Goal: Download file/media

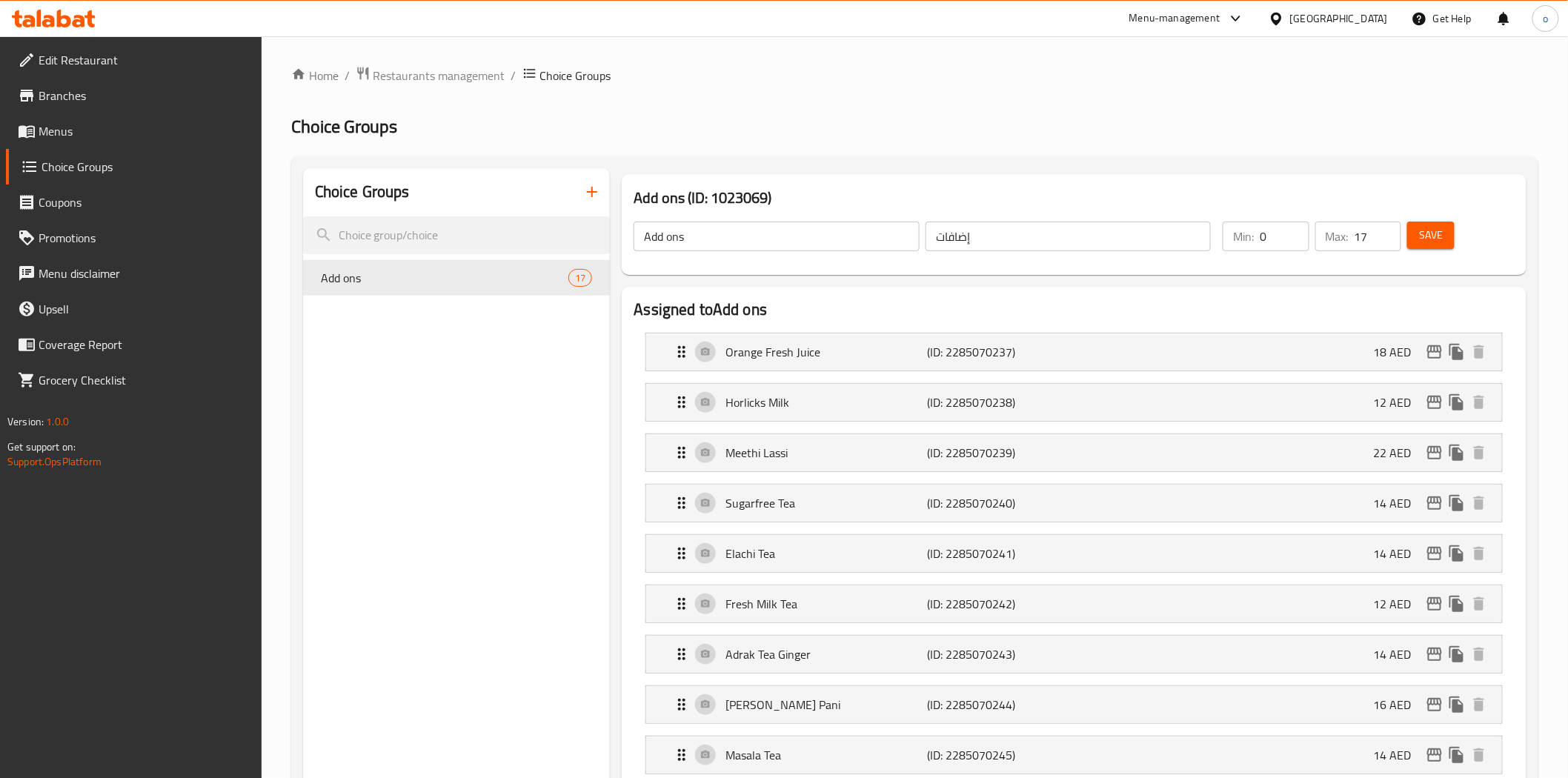
click at [452, 77] on span "Restaurants management" at bounding box center [439, 75] width 132 height 18
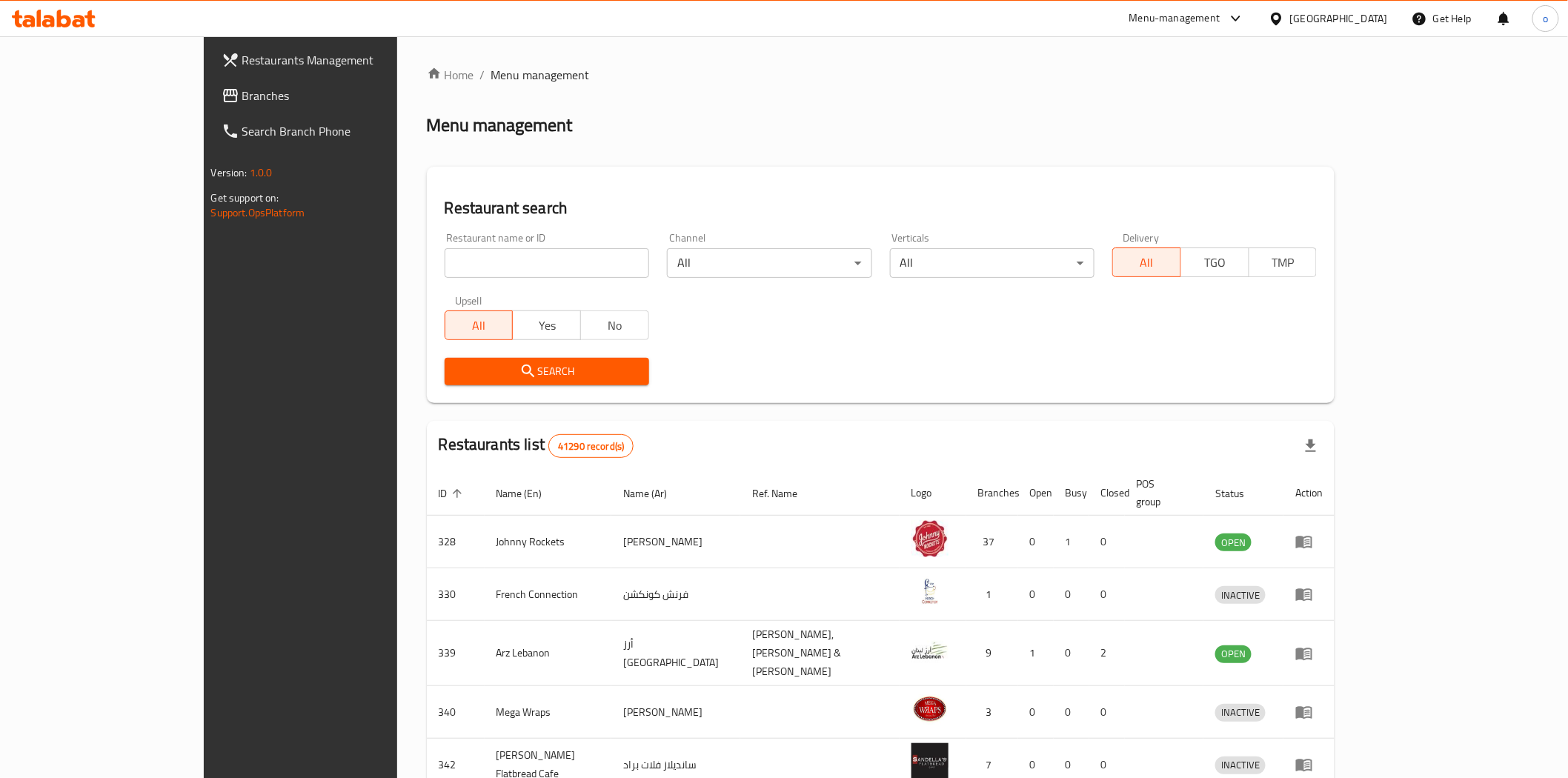
click at [477, 253] on input "search" at bounding box center [547, 262] width 204 height 29
paste input "10756"
type input "10756"
click at [445, 384] on button "Search" at bounding box center [547, 372] width 204 height 27
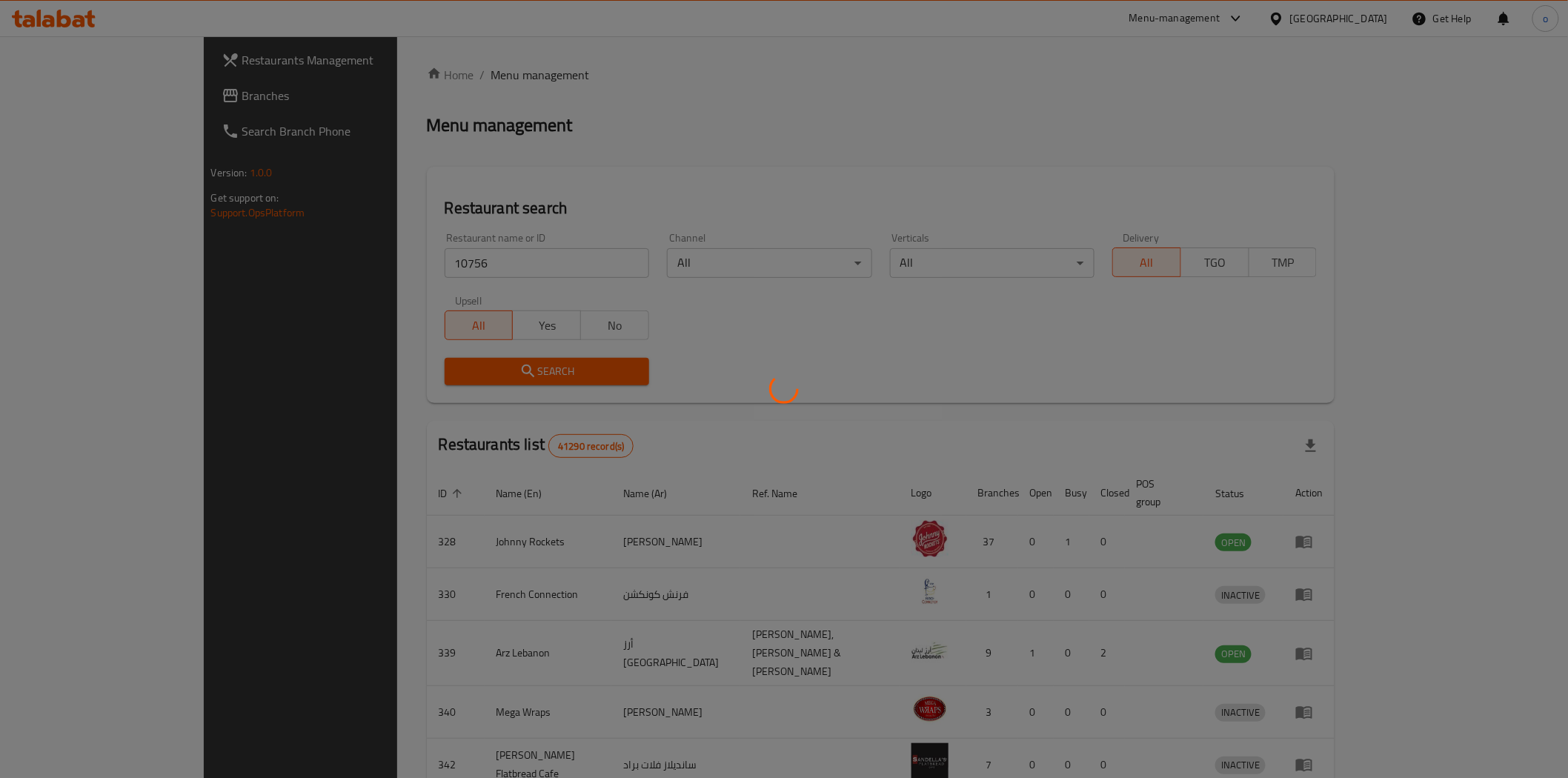
click at [415, 378] on div at bounding box center [784, 389] width 1568 height 778
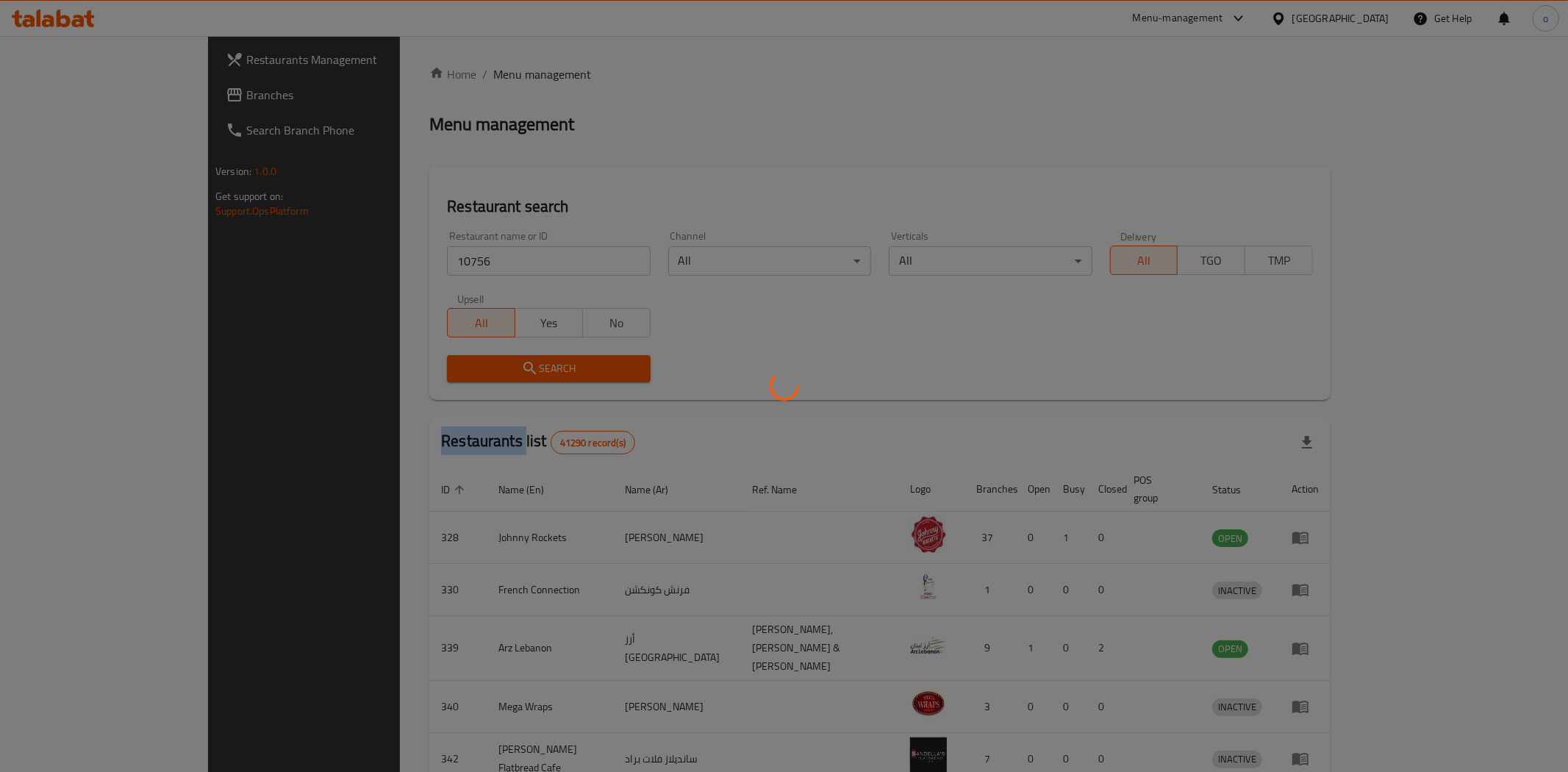
click at [411, 376] on div at bounding box center [784, 386] width 1568 height 772
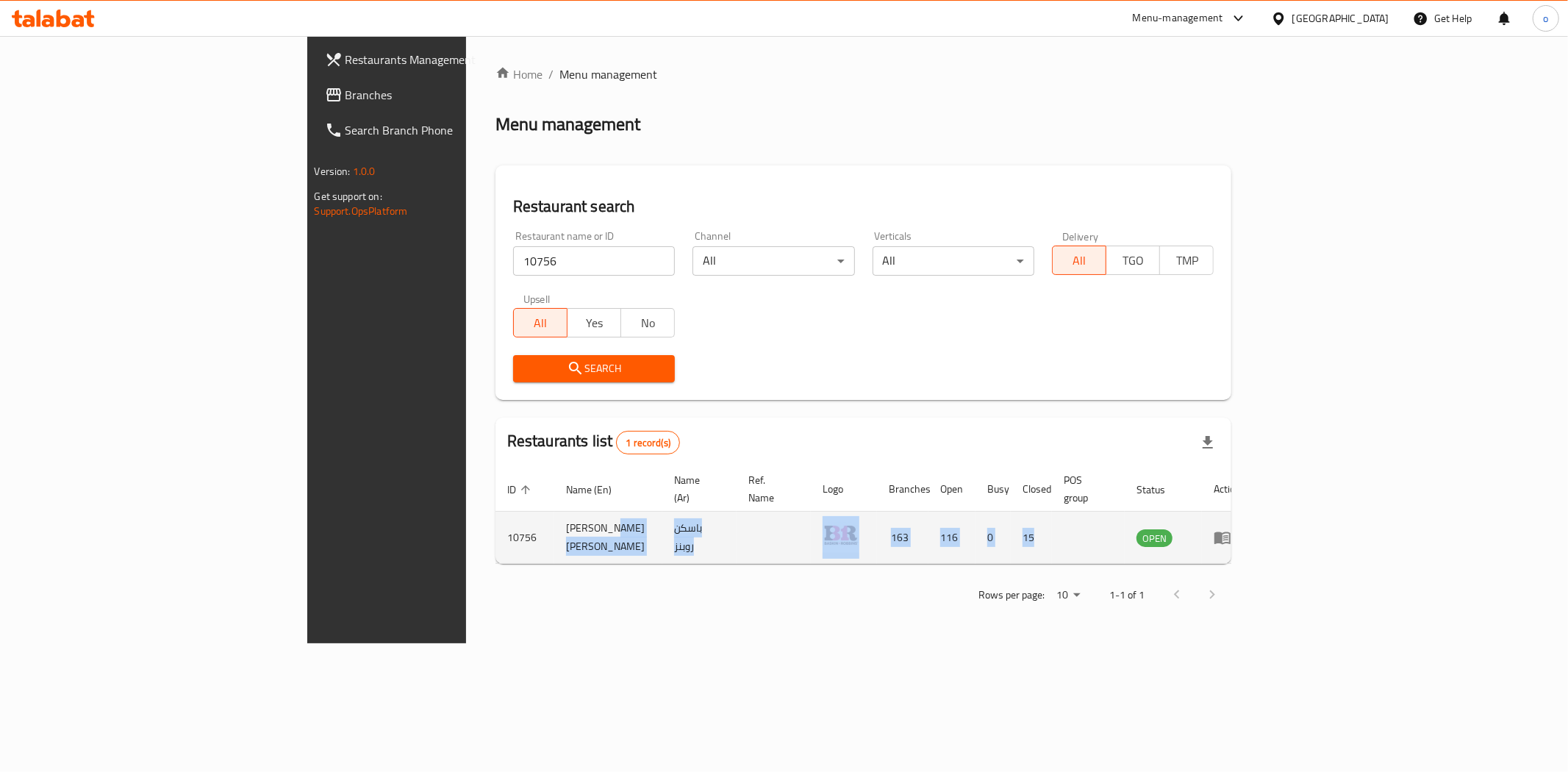
drag, startPoint x: 824, startPoint y: 513, endPoint x: 1320, endPoint y: 542, distance: 496.8
click at [1252, 542] on tr "10756 [PERSON_NAME] [PERSON_NAME] باسكن روبنز 163 116 0 15 OPEN" at bounding box center [874, 538] width 757 height 52
drag, startPoint x: 1320, startPoint y: 565, endPoint x: 1383, endPoint y: 536, distance: 69.4
click at [1232, 576] on div "Rows per page: 10 1-1 of 1" at bounding box center [864, 595] width 737 height 38
click at [1240, 529] on link "enhanced table" at bounding box center [1227, 538] width 27 height 18
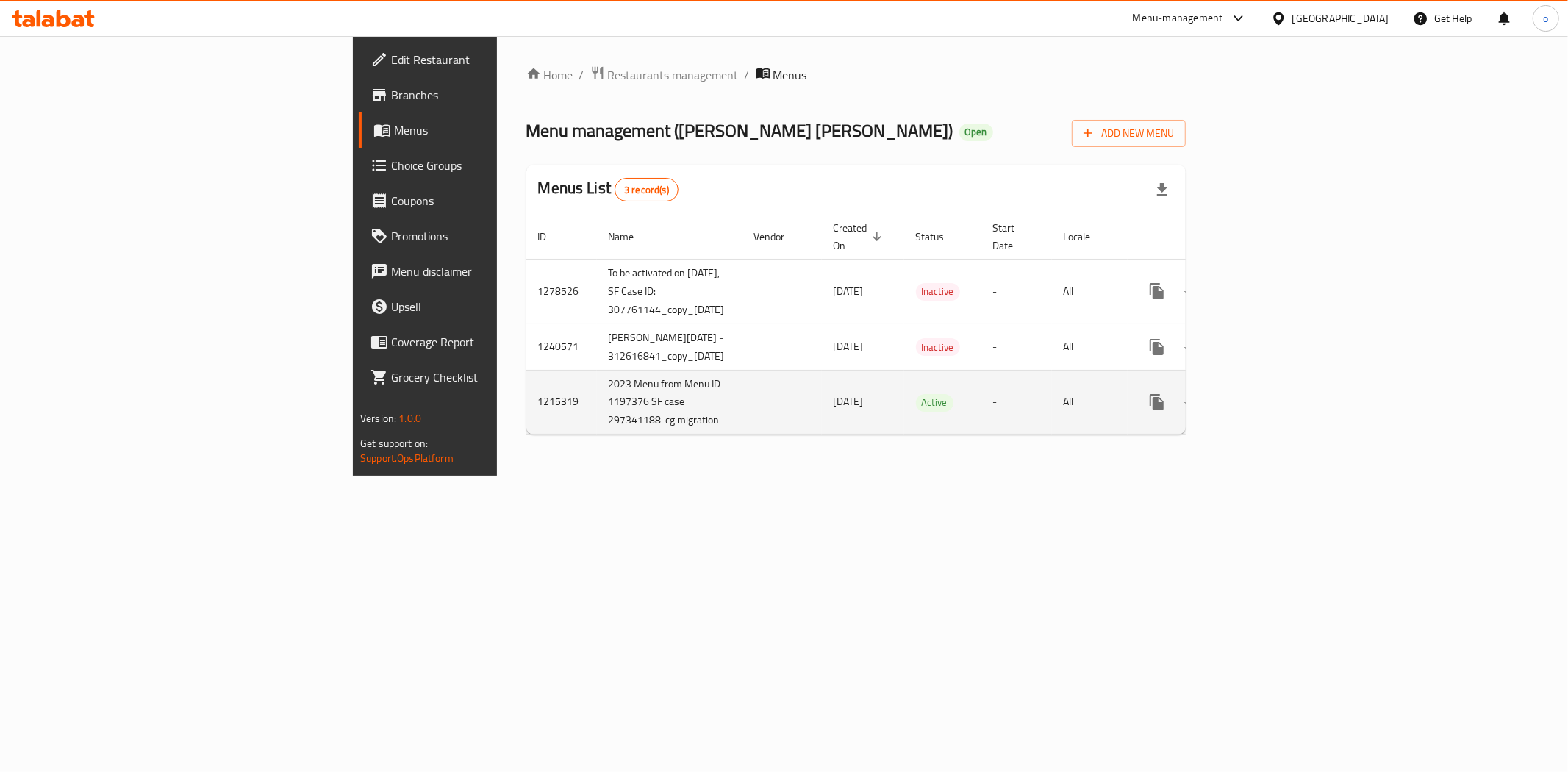
drag, startPoint x: 655, startPoint y: 405, endPoint x: 1277, endPoint y: 426, distance: 622.4
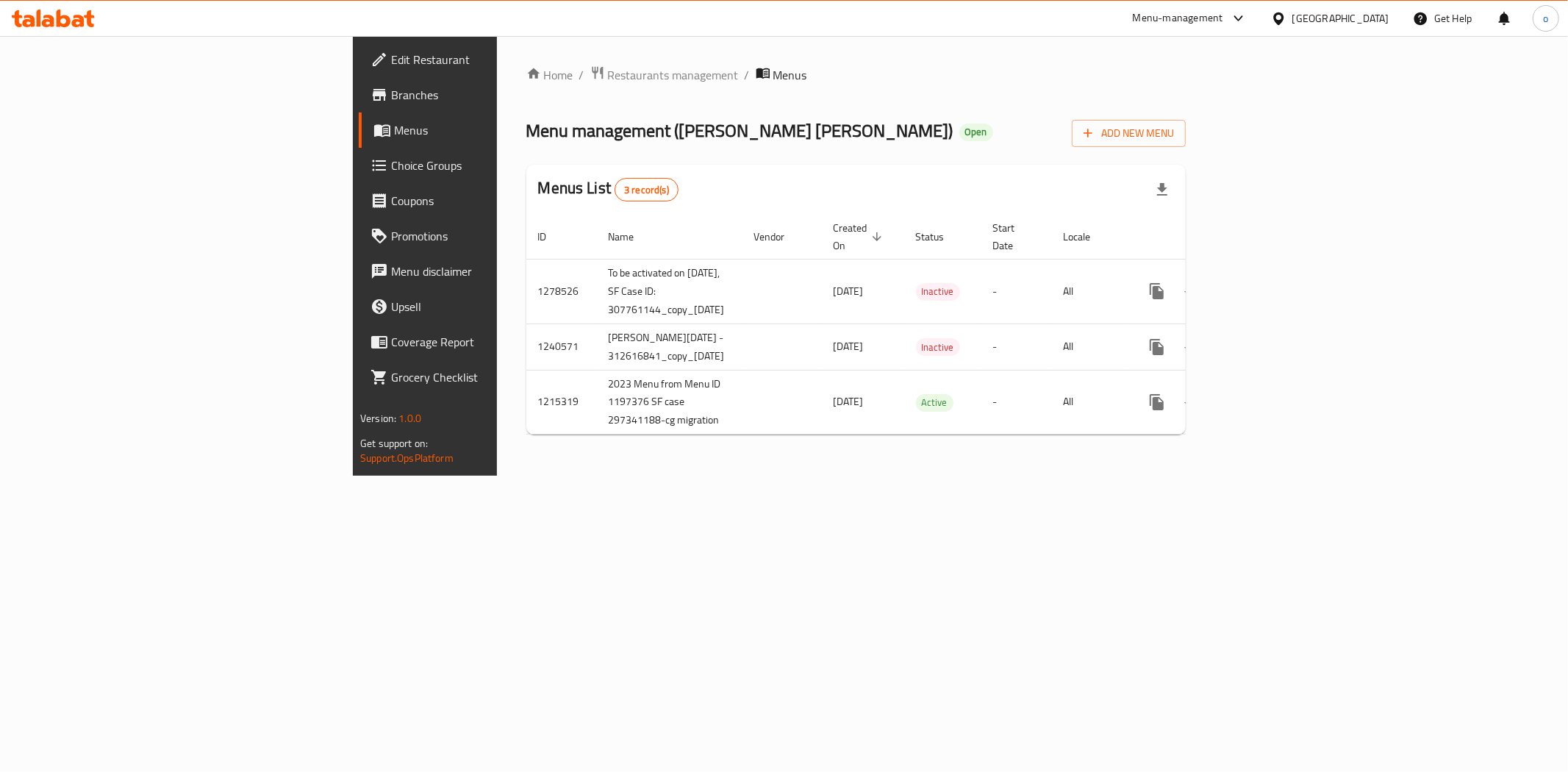
click at [1270, 412] on tr "1215319 2023 Menu from Menu ID 1197376 SF case 297341188-cg migration [DATE] Ac…" at bounding box center [909, 402] width 766 height 65
click at [1215, 453] on div "Home / Restaurants management / Menus Menu management ( [PERSON_NAME] [PERSON_N…" at bounding box center [856, 256] width 718 height 440
click at [1076, 468] on div "Home / Restaurants management / Menus Menu management ( [PERSON_NAME] [PERSON_N…" at bounding box center [856, 256] width 718 height 440
drag, startPoint x: 425, startPoint y: 392, endPoint x: 974, endPoint y: 429, distance: 550.2
click at [975, 407] on tr "1215319 2023 Menu from Menu ID 1197376 SF case 297341188-cg migration [DATE] Ac…" at bounding box center [909, 402] width 766 height 65
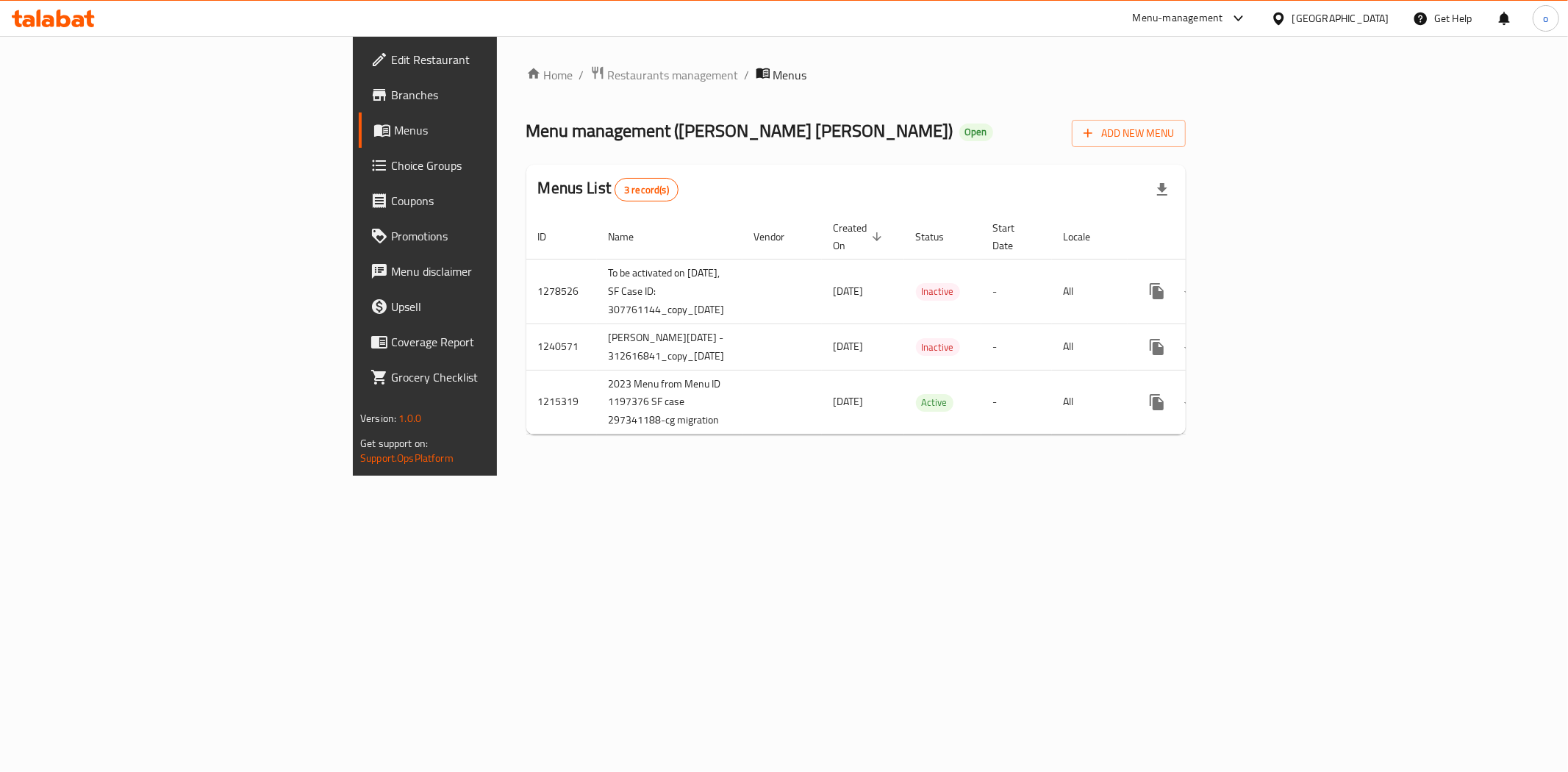
click at [974, 430] on div "Home / Restaurants management / Menus Menu management ( [PERSON_NAME] [PERSON_N…" at bounding box center [856, 256] width 718 height 440
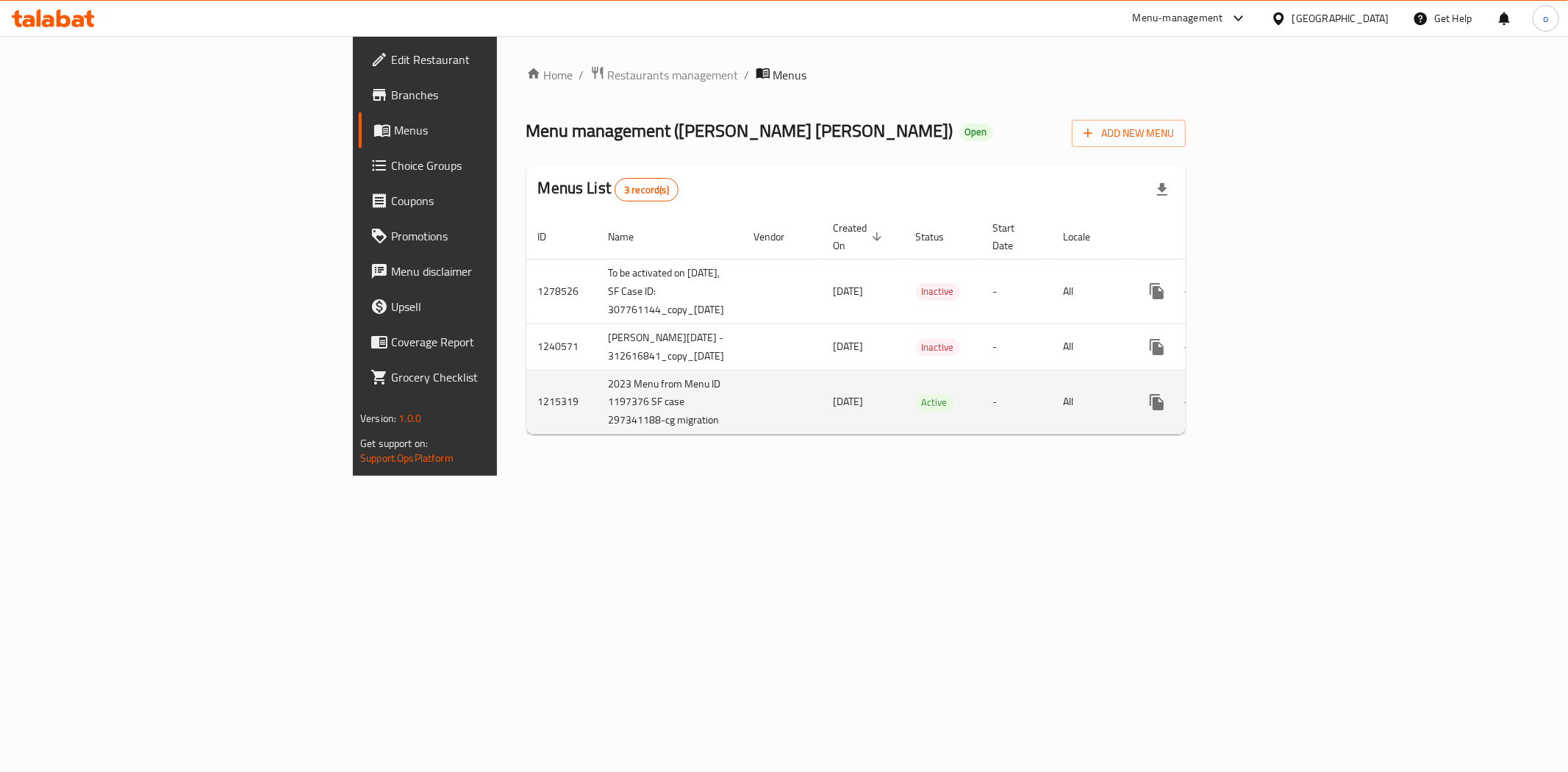
click at [1272, 393] on icon "enhanced table" at bounding box center [1263, 402] width 18 height 18
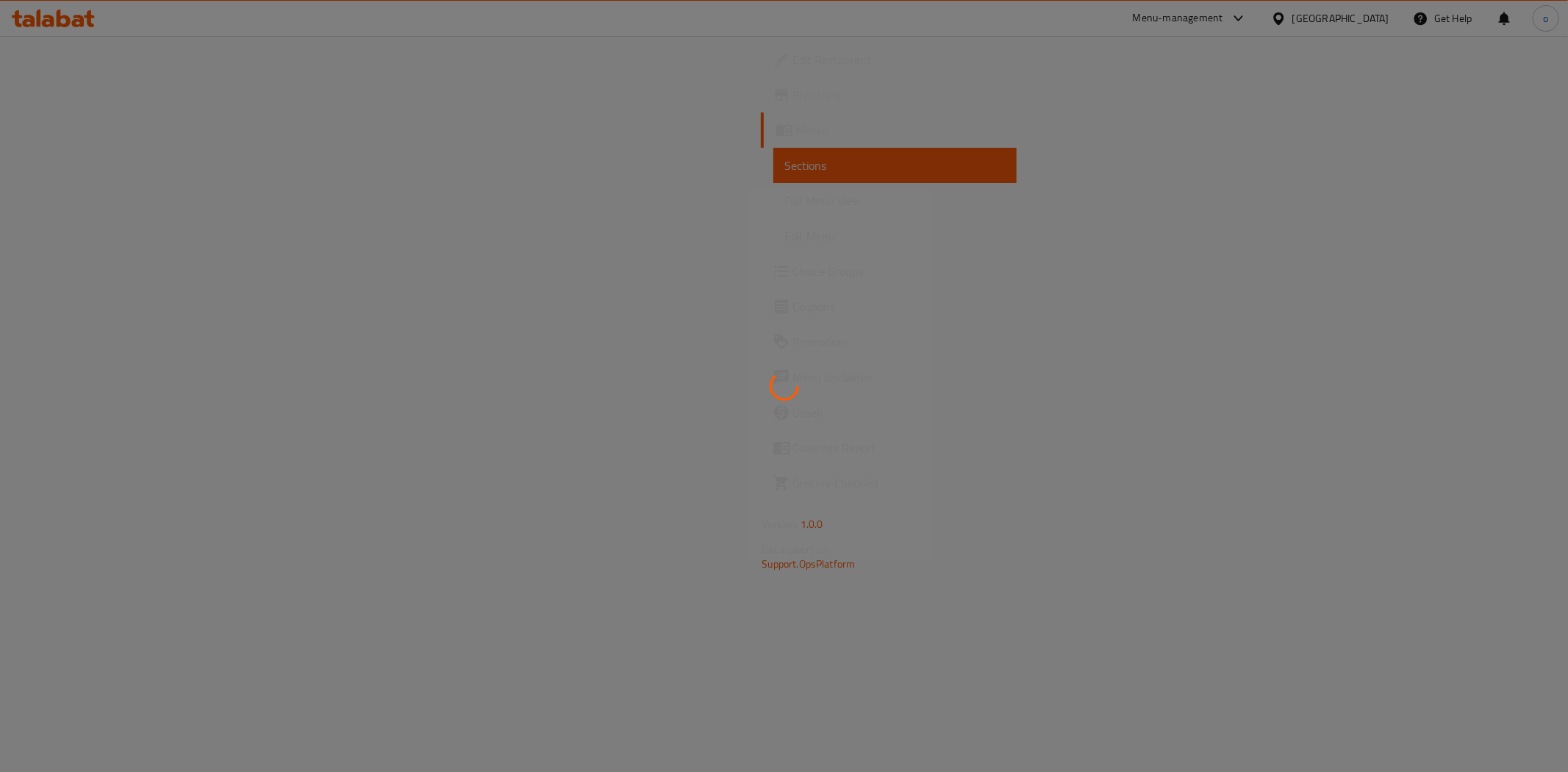
click at [1478, 121] on div at bounding box center [784, 386] width 1568 height 772
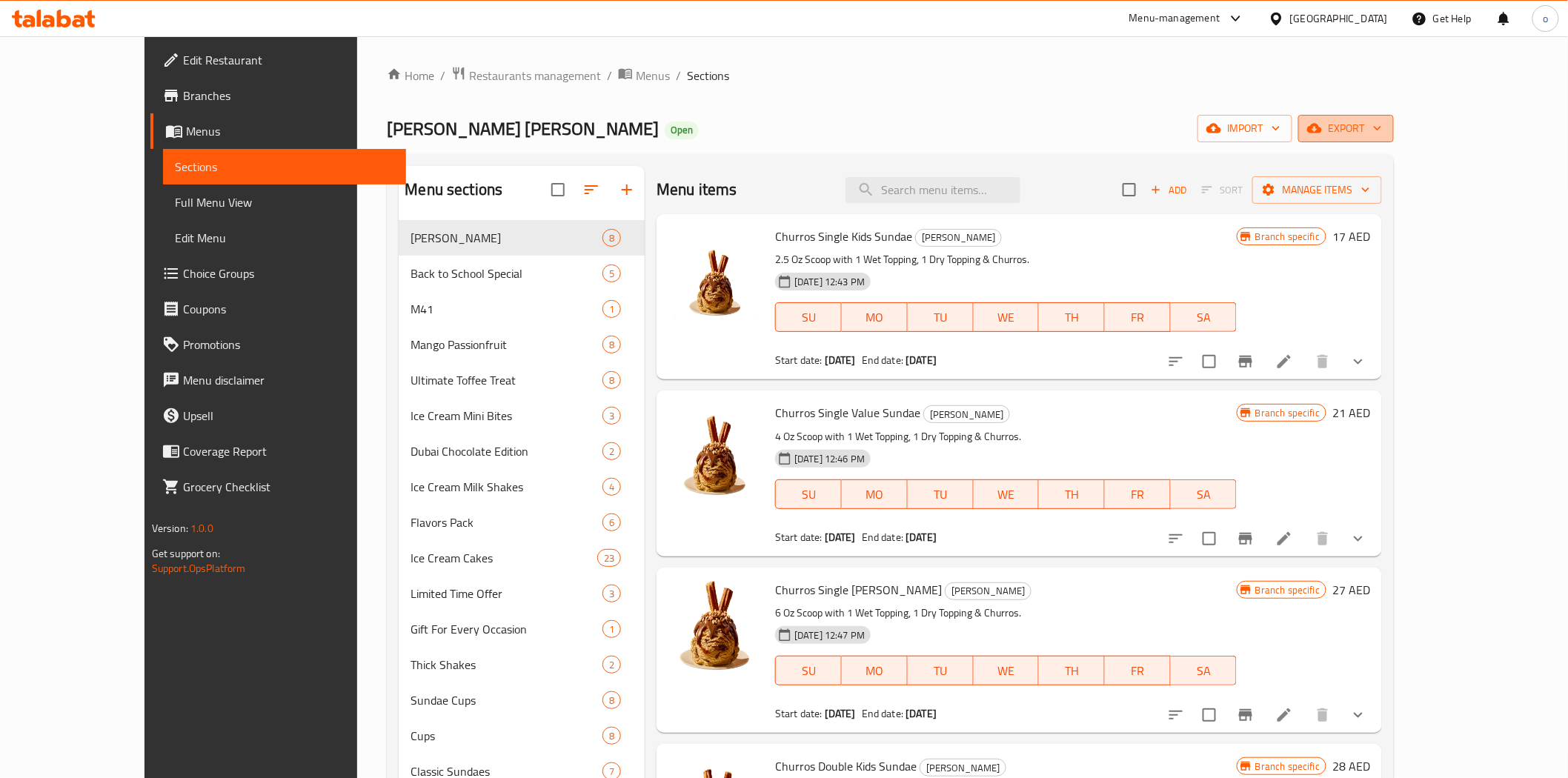
click at [1382, 126] on span "export" at bounding box center [1346, 128] width 72 height 19
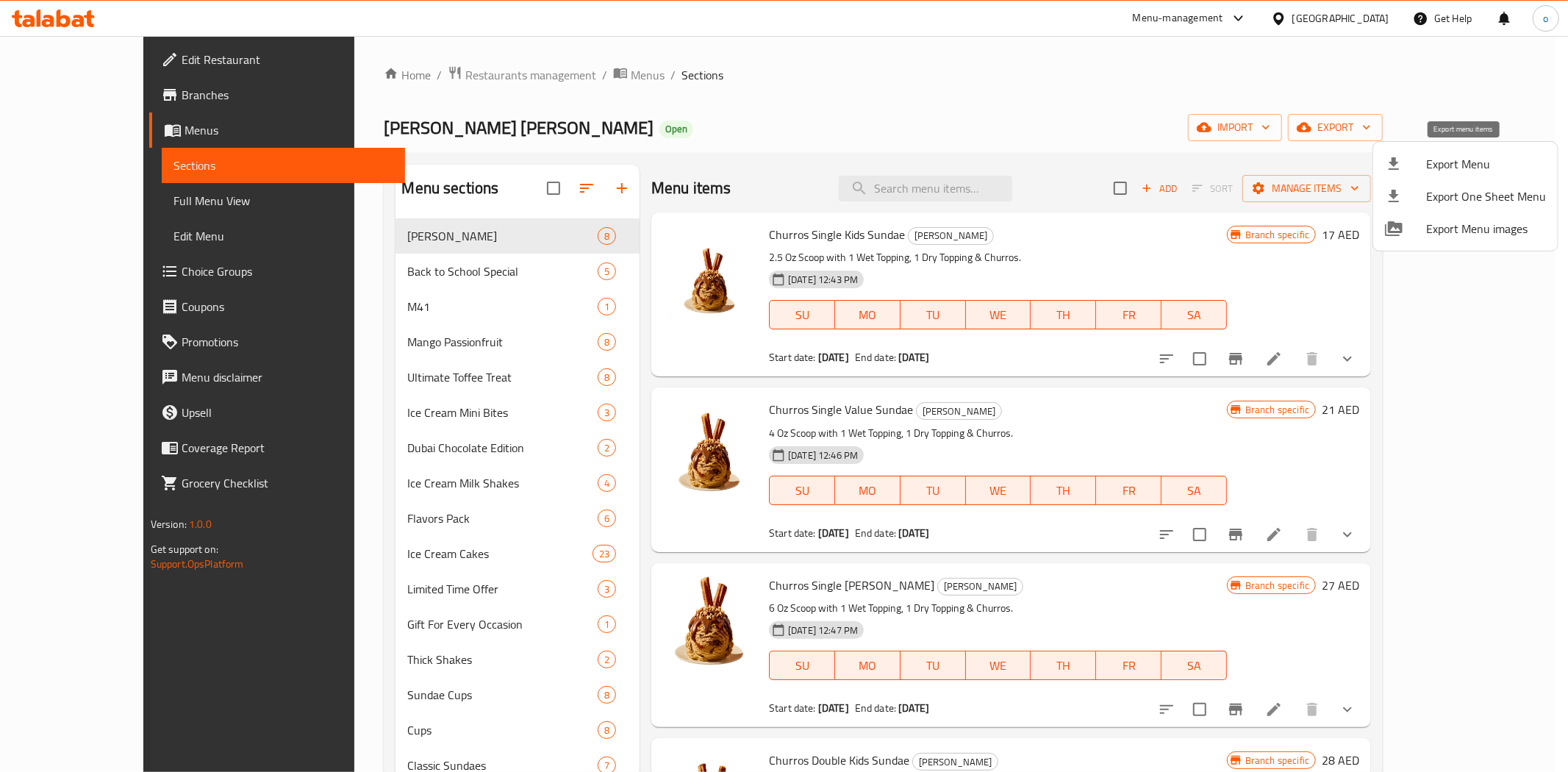
click at [1452, 158] on span "Export Menu" at bounding box center [1486, 164] width 120 height 18
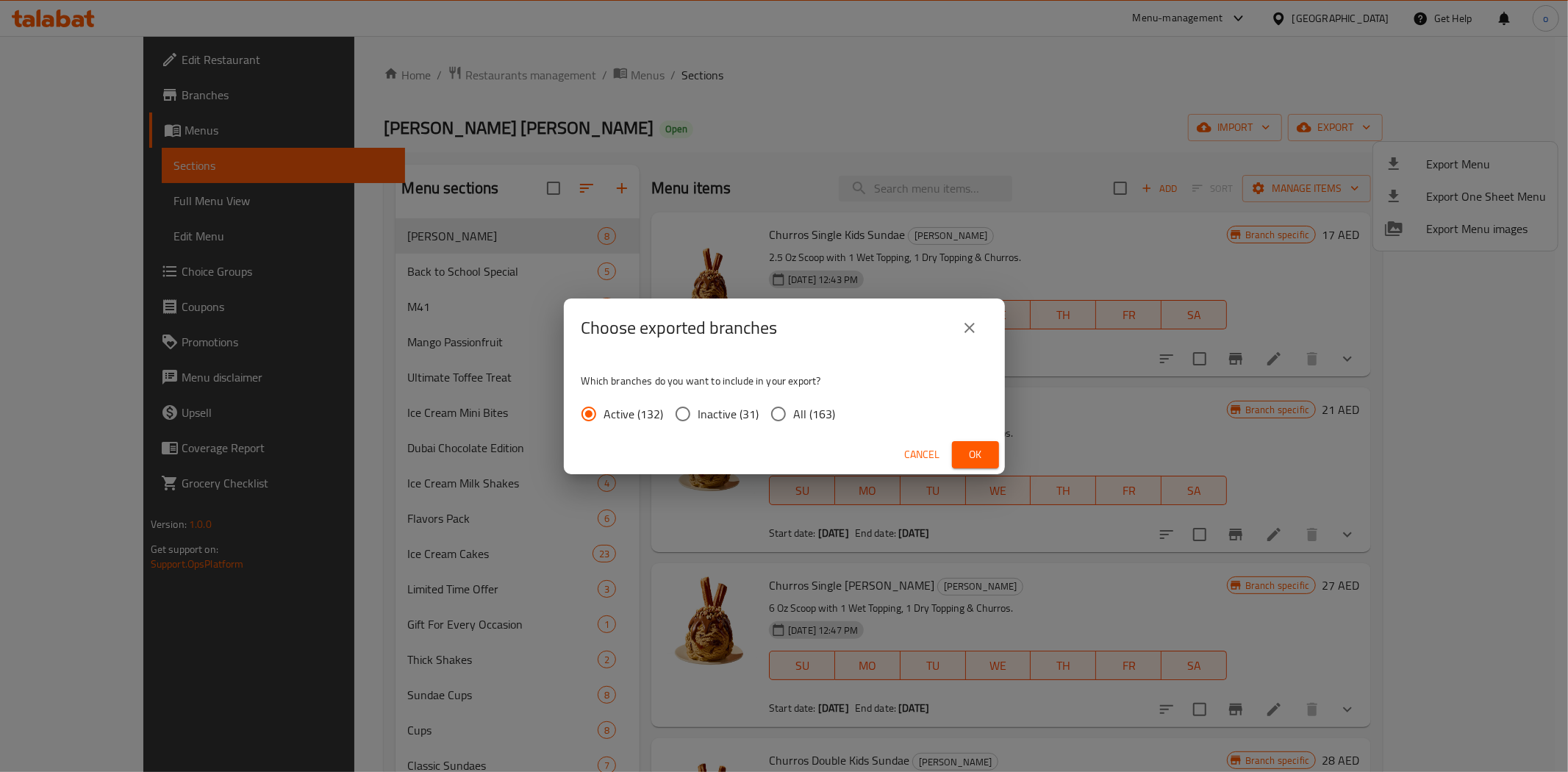
click at [799, 415] on span "All (163)" at bounding box center [815, 414] width 42 height 18
click at [794, 415] on input "All (163)" at bounding box center [778, 414] width 31 height 31
radio input "true"
click at [983, 447] on span "Ok" at bounding box center [975, 455] width 23 height 19
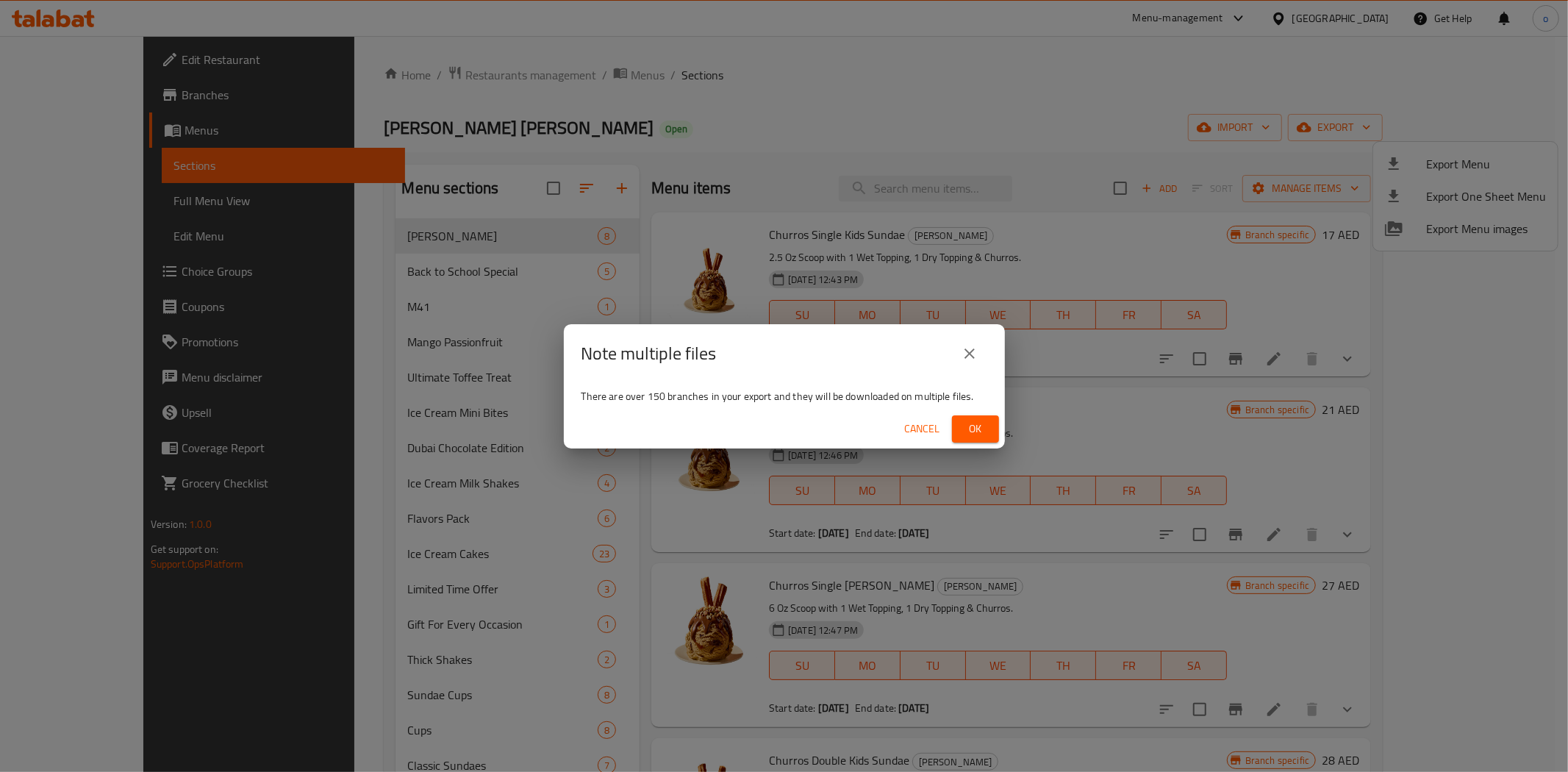
click at [975, 411] on div "Cancel Ok" at bounding box center [784, 429] width 441 height 39
click at [974, 420] on span "Ok" at bounding box center [975, 429] width 23 height 19
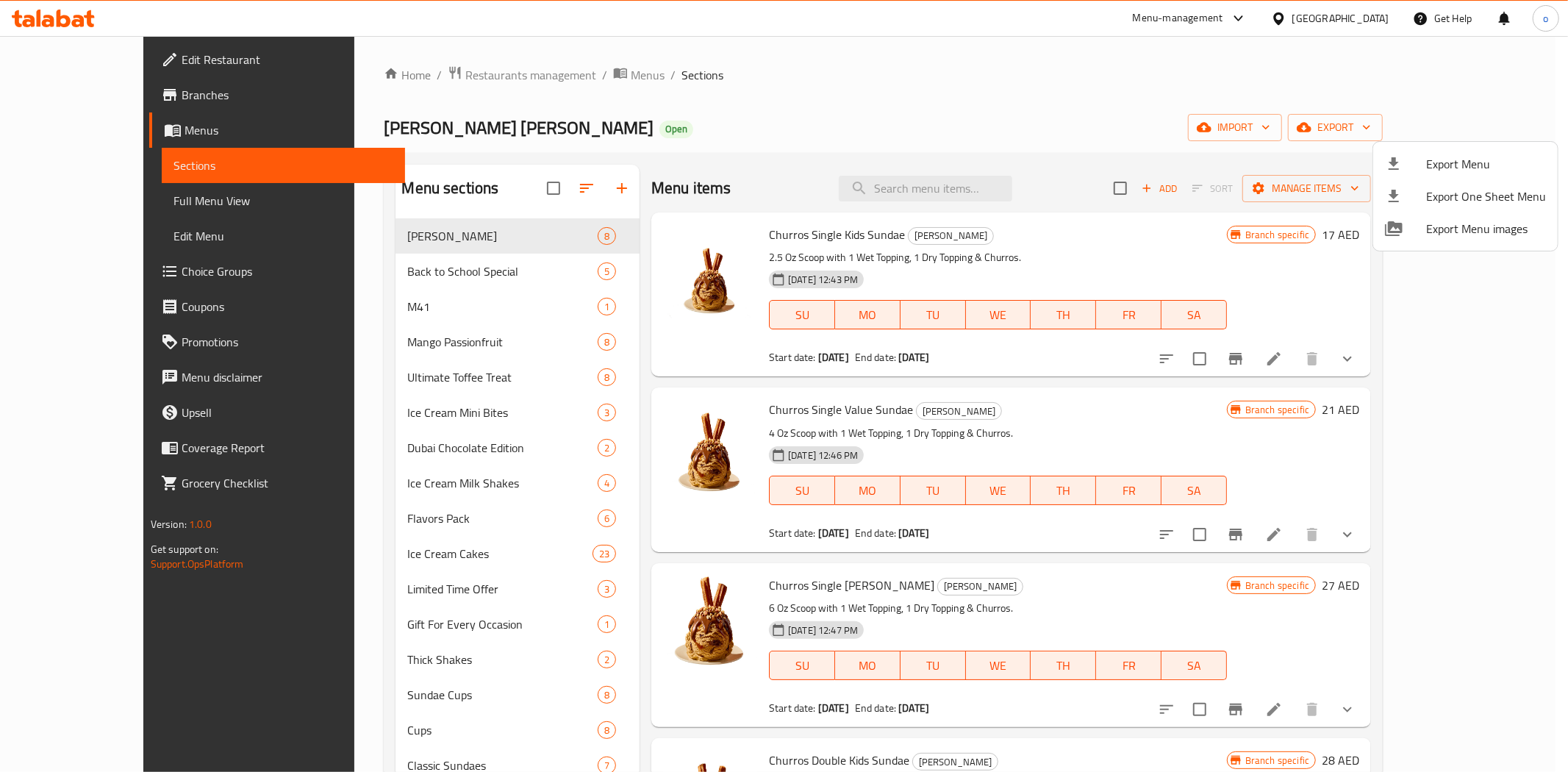
click at [738, 106] on div at bounding box center [784, 386] width 1568 height 772
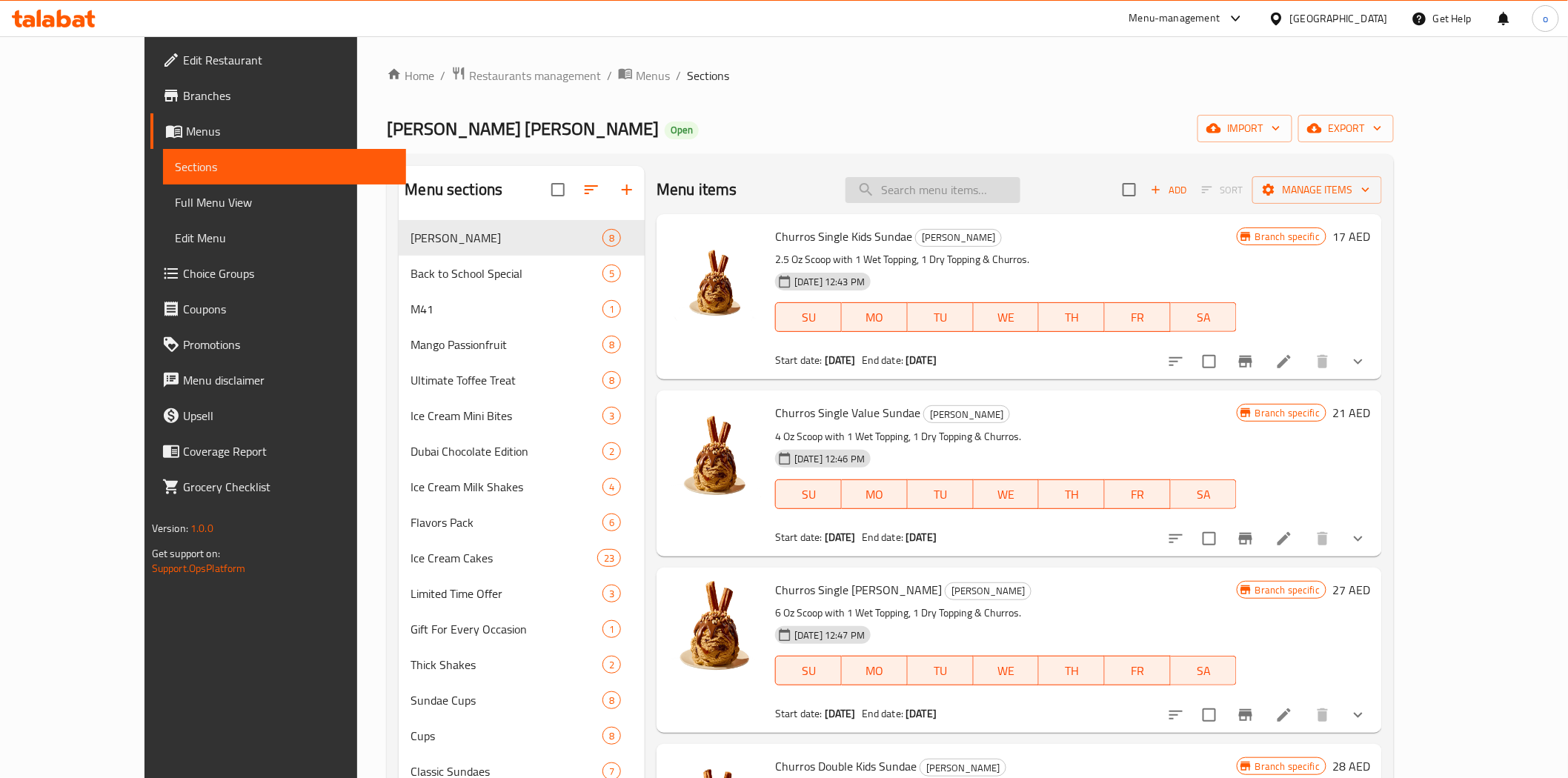
click at [942, 185] on input "search" at bounding box center [933, 190] width 175 height 26
paste input "10756"
type input "10756"
drag, startPoint x: 948, startPoint y: 195, endPoint x: 981, endPoint y: 189, distance: 33.5
click at [949, 195] on input "10756" at bounding box center [933, 190] width 175 height 26
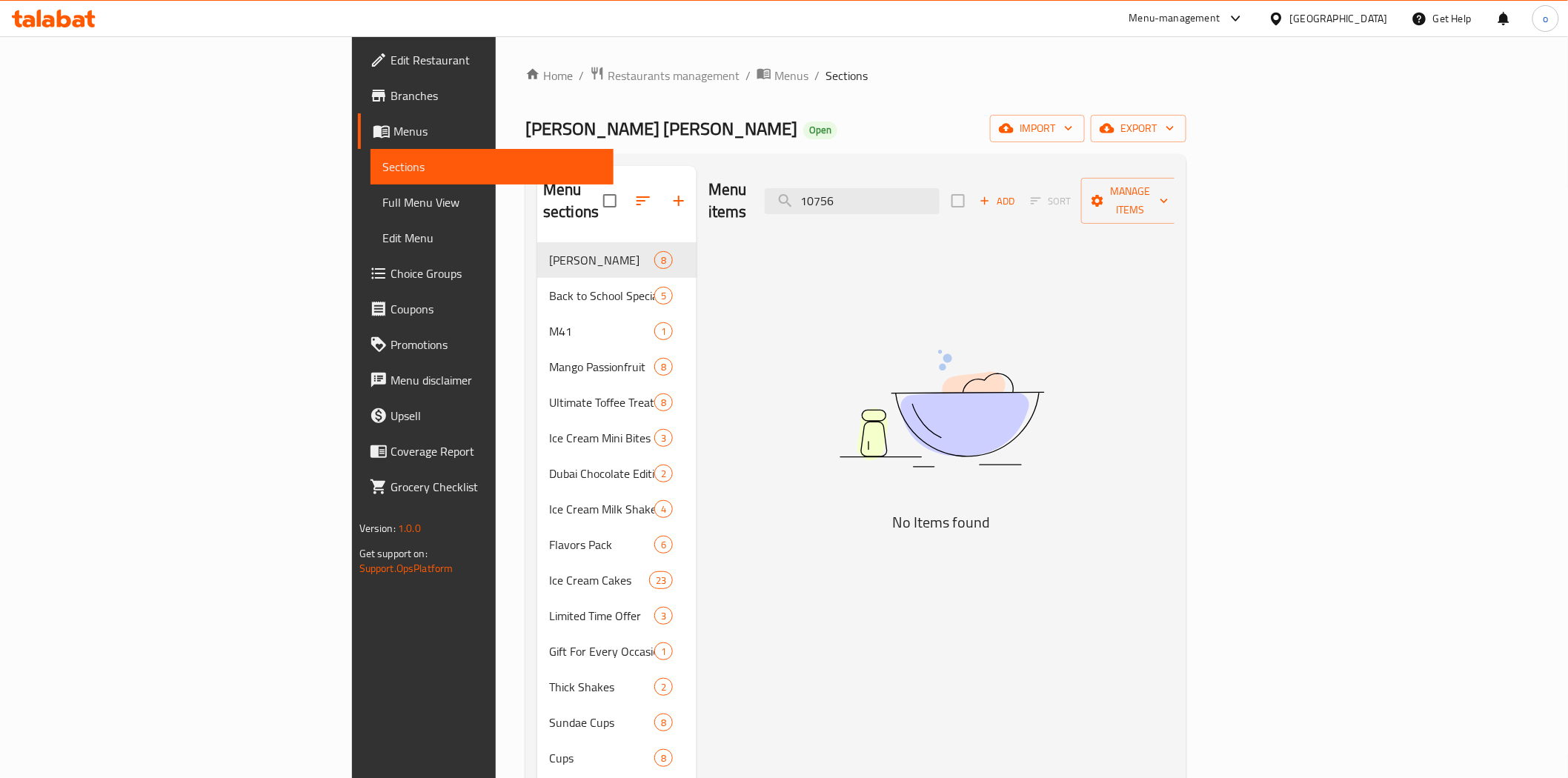
drag, startPoint x: 982, startPoint y: 188, endPoint x: 838, endPoint y: 190, distance: 144.0
click at [838, 190] on div "Menu items 10756 Add Sort Manage items" at bounding box center [942, 201] width 466 height 70
